Goal: Navigation & Orientation: Find specific page/section

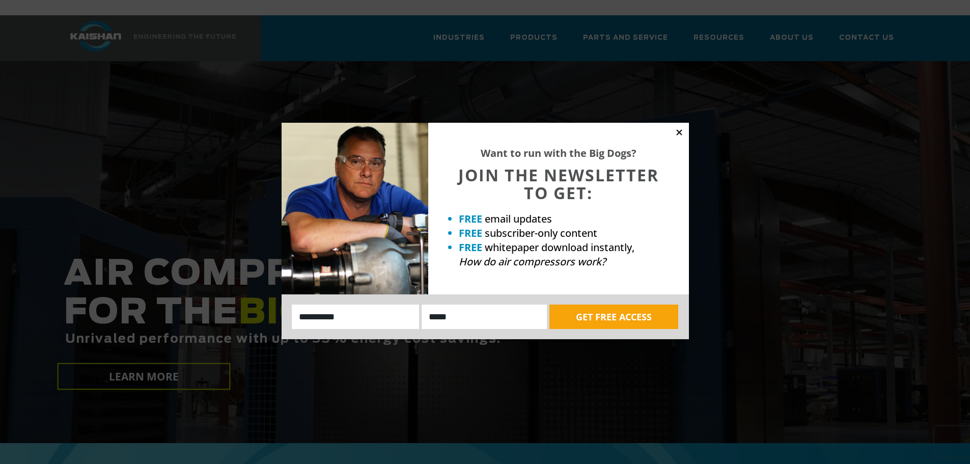
click at [681, 134] on icon at bounding box center [679, 132] width 6 height 6
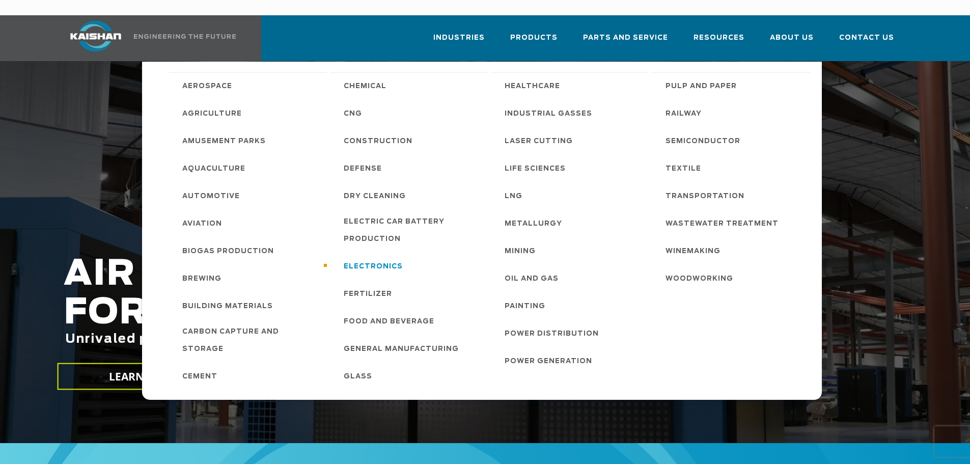
click at [367, 258] on span "Electronics" at bounding box center [373, 266] width 59 height 17
